Goal: Information Seeking & Learning: Learn about a topic

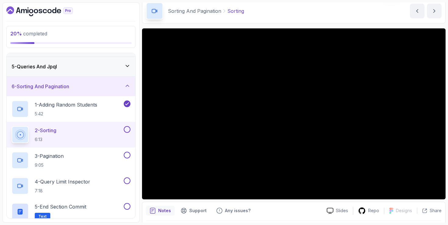
scroll to position [45, 0]
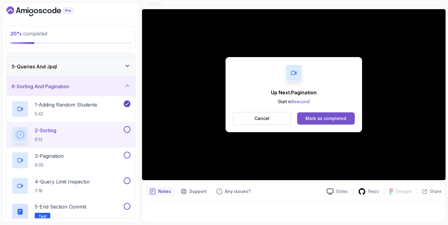
click at [326, 113] on button "Mark as completed" at bounding box center [326, 118] width 58 height 12
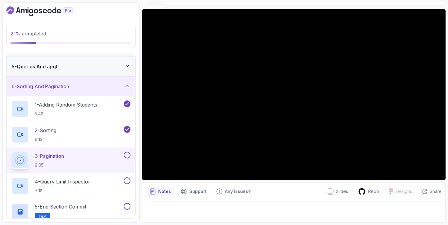
click at [247, 2] on section "21 % completed 1 - Intro 2 - Environment Setup 3 - Getting Started 4 - Reposito…" at bounding box center [224, 112] width 448 height 225
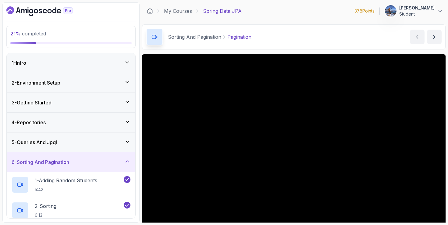
click at [101, 65] on div "1 - Intro" at bounding box center [71, 62] width 119 height 7
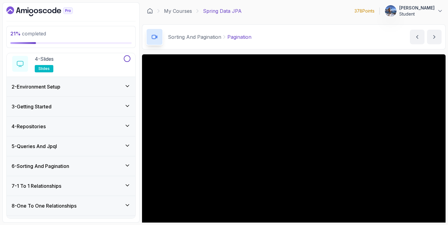
scroll to position [87, 0]
